Goal: Information Seeking & Learning: Learn about a topic

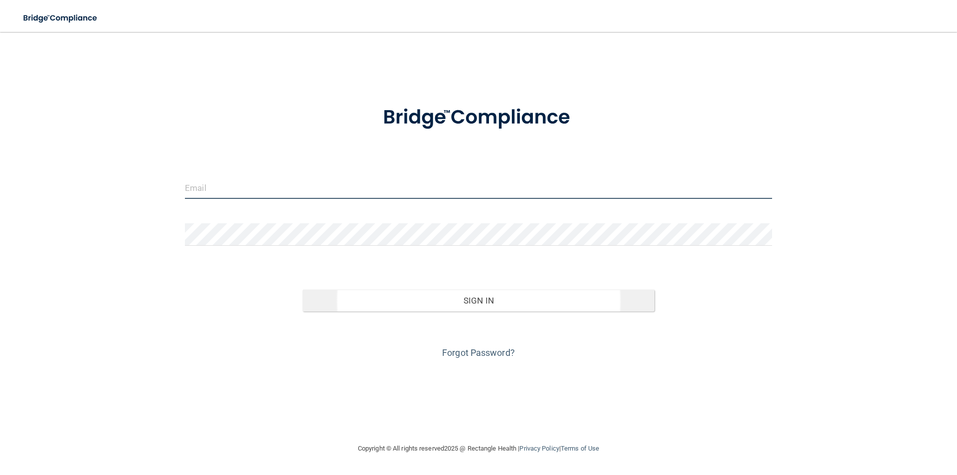
type input "[PERSON_NAME][EMAIL_ADDRESS][DOMAIN_NAME]"
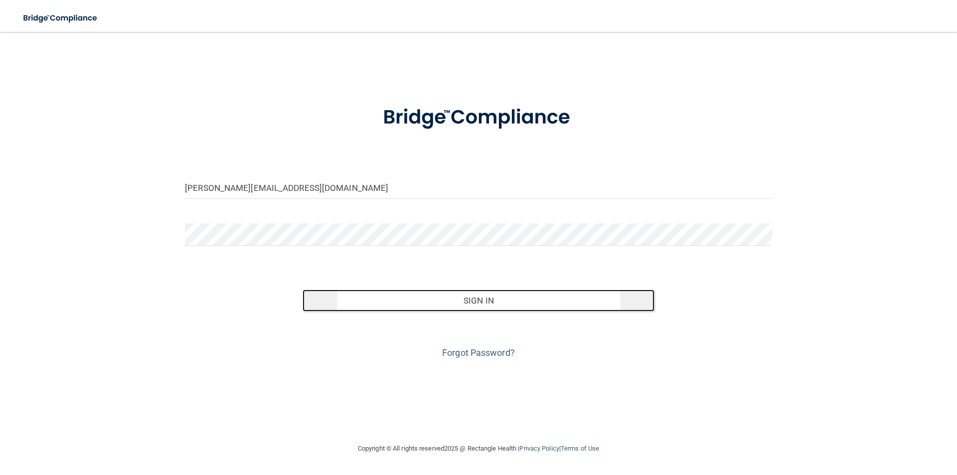
click at [482, 299] on button "Sign In" at bounding box center [479, 301] width 352 height 22
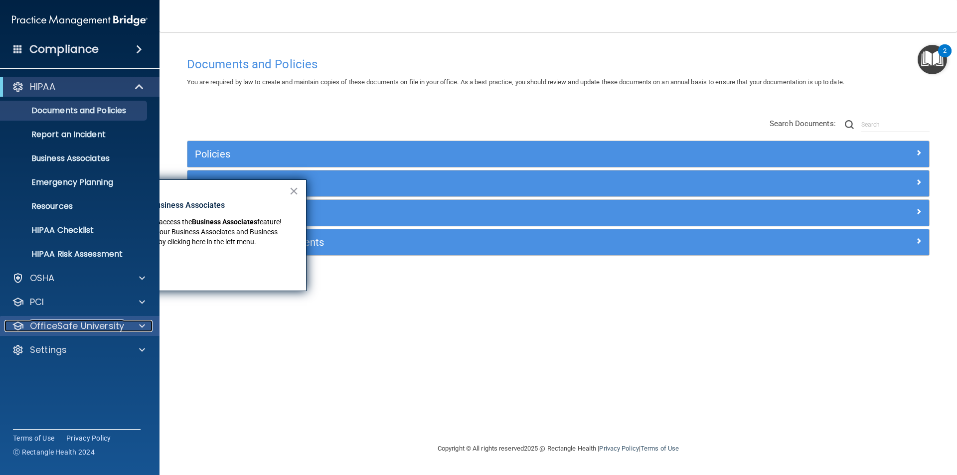
click at [138, 326] on div at bounding box center [140, 326] width 25 height 12
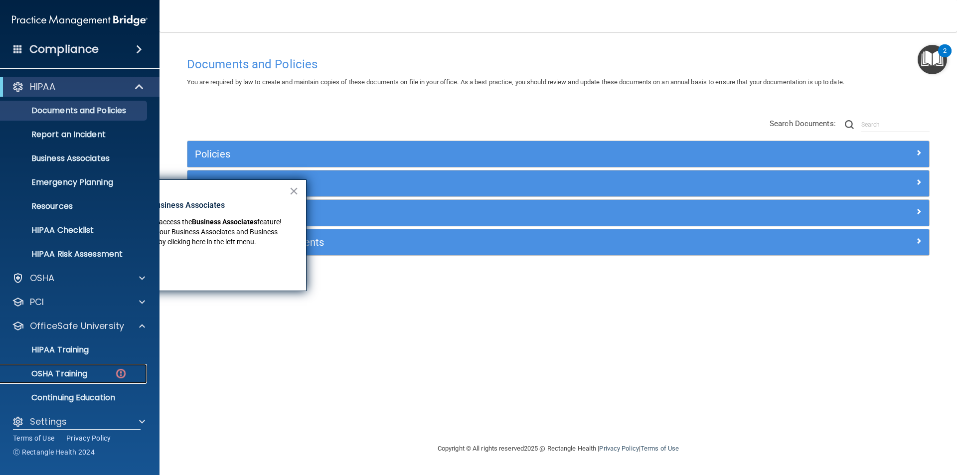
click at [90, 373] on div "OSHA Training" at bounding box center [74, 374] width 136 height 10
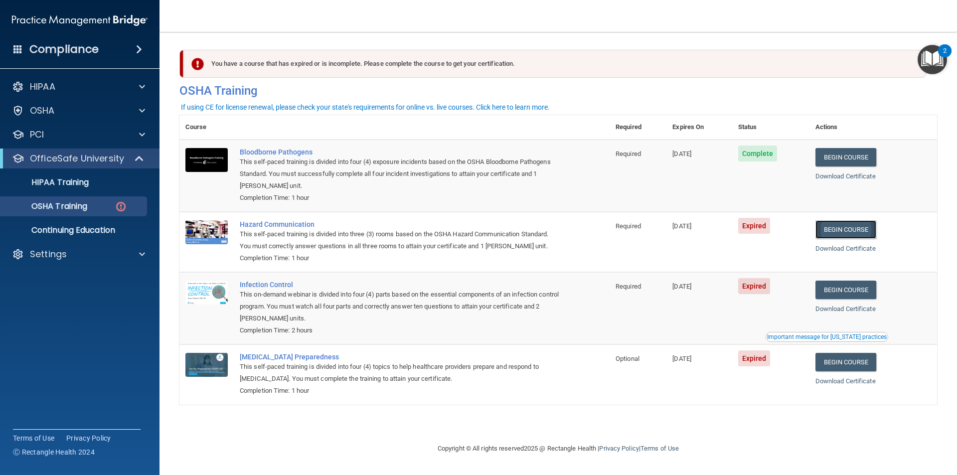
click at [853, 227] on link "Begin Course" at bounding box center [845, 229] width 61 height 18
